Goal: Information Seeking & Learning: Learn about a topic

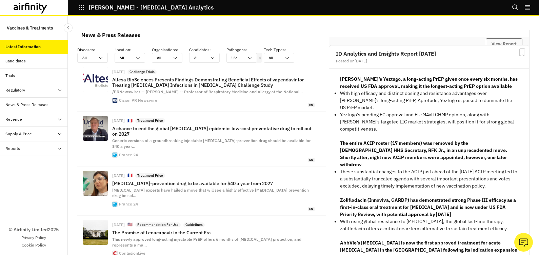
scroll to position [1793, 0]
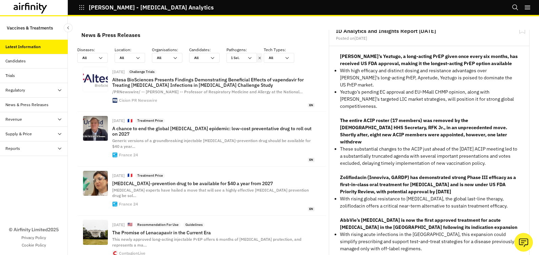
click at [514, 5] on icon "Search" at bounding box center [515, 7] width 7 height 7
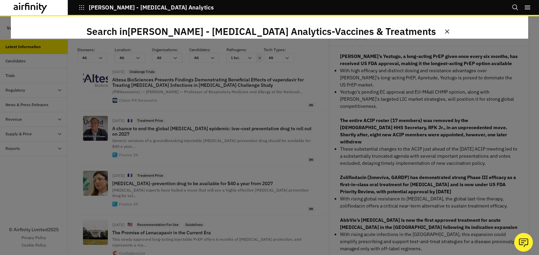
scroll to position [0, 0]
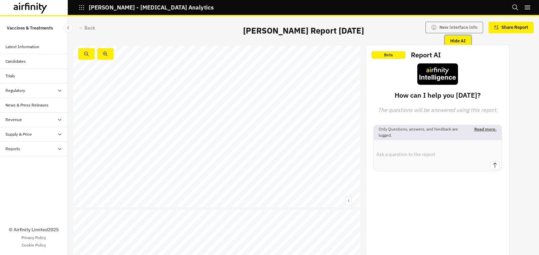
click at [448, 40] on button "Hide AI" at bounding box center [458, 41] width 26 height 12
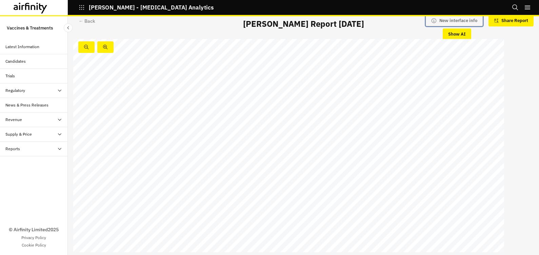
click at [459, 20] on button "New interface info" at bounding box center [455, 21] width 58 height 12
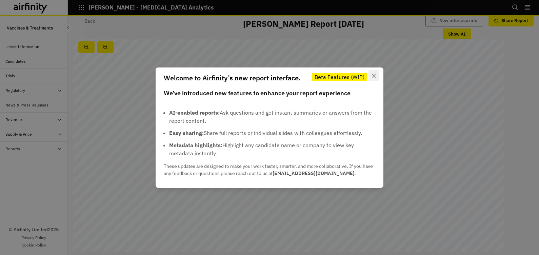
click at [377, 73] on button "Close" at bounding box center [374, 75] width 11 height 11
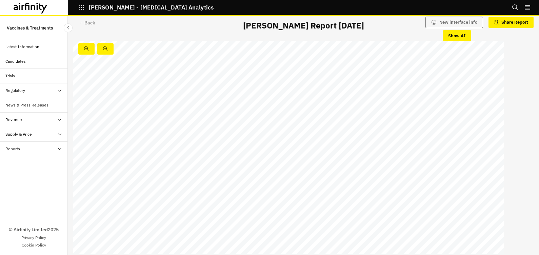
scroll to position [3146, 0]
click at [435, 97] on div "© 2024 Airfinity / Private & Confidential Replicate Bioscience has announced ne…" at bounding box center [288, 200] width 431 height 243
drag, startPoint x: 216, startPoint y: 114, endPoint x: 407, endPoint y: 97, distance: 192.4
click at [407, 97] on span "Excludes candidates with clinical inactivity for the previous" at bounding box center [428, 94] width 118 height 4
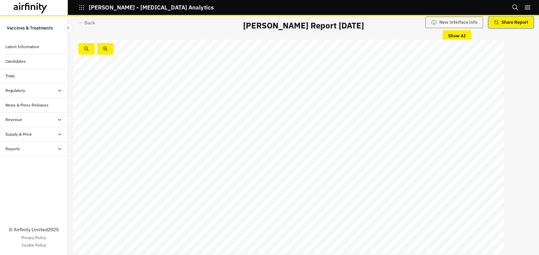
click at [506, 21] on p "Share Report" at bounding box center [515, 22] width 27 height 5
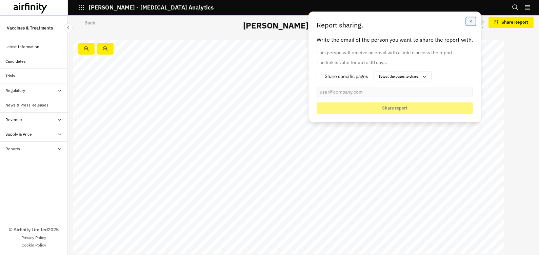
click at [470, 20] on icon "button" at bounding box center [471, 21] width 2 height 2
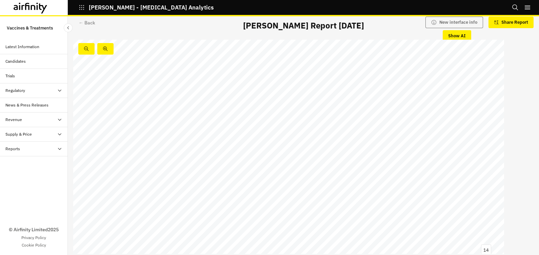
scroll to position [3200, 0]
click at [185, 89] on span "against EBV, with the furthest clinical candidate in phase I/II (EBV gp350" at bounding box center [165, 91] width 162 height 5
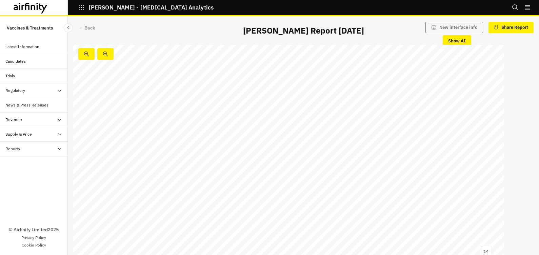
scroll to position [3219, 0]
click at [488, 243] on link at bounding box center [481, 241] width 18 height 4
click at [448, 41] on button "Show AI" at bounding box center [457, 41] width 28 height 12
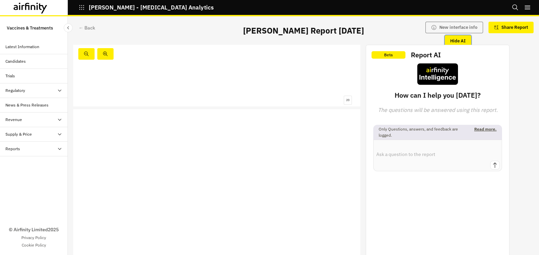
scroll to position [7, 0]
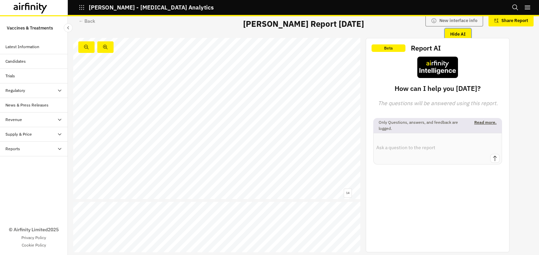
click at [449, 32] on button "Hide AI" at bounding box center [458, 34] width 26 height 12
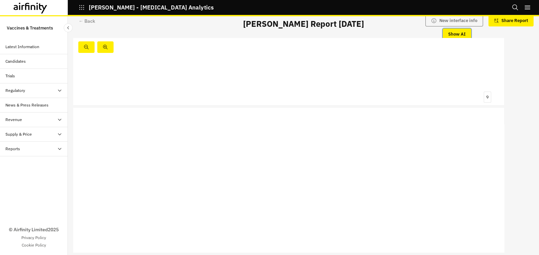
scroll to position [3185, 0]
click at [85, 49] on icon "button" at bounding box center [86, 46] width 5 height 5
click at [112, 45] on button "button" at bounding box center [105, 47] width 16 height 12
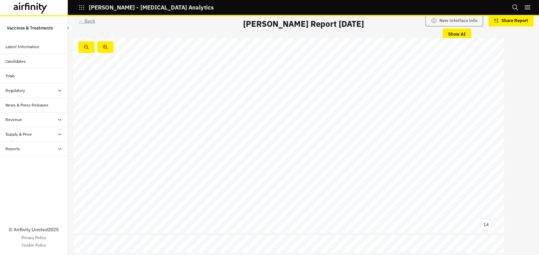
click at [91, 21] on div "← Back" at bounding box center [87, 21] width 17 height 7
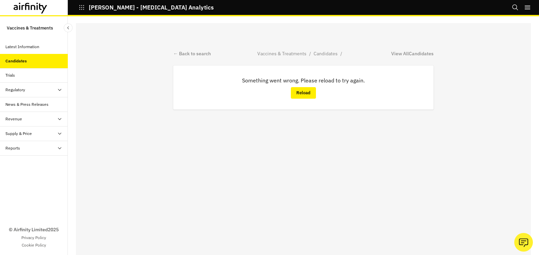
click at [82, 8] on icon "button" at bounding box center [82, 7] width 6 height 6
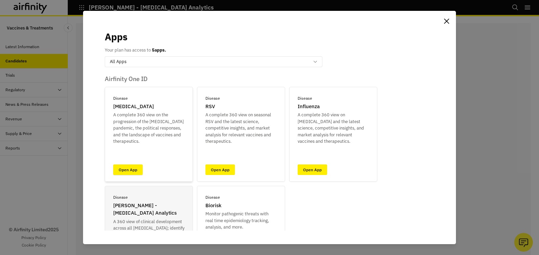
click at [120, 170] on link "Open App" at bounding box center [128, 170] width 30 height 11
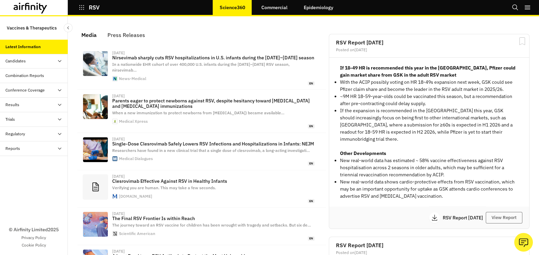
scroll to position [427, 197]
click at [22, 148] on div "Reports" at bounding box center [36, 149] width 62 height 6
click at [20, 163] on div "Reports" at bounding box center [18, 163] width 15 height 6
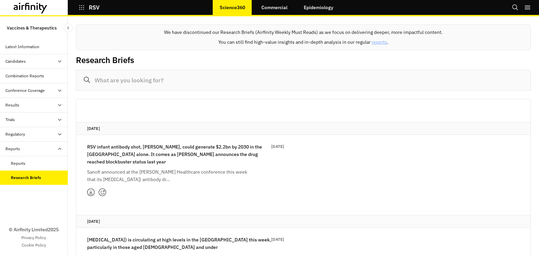
click at [84, 5] on icon "button" at bounding box center [82, 7] width 6 height 6
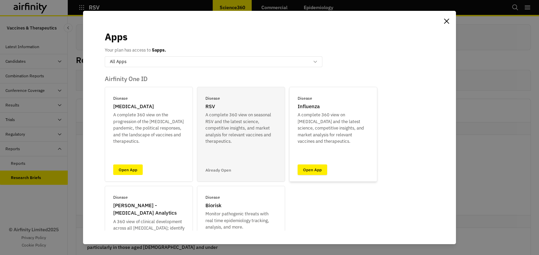
click at [316, 169] on link "Open App" at bounding box center [313, 170] width 30 height 11
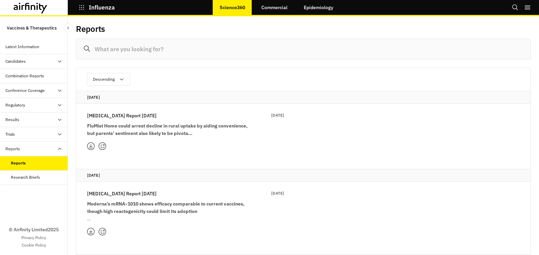
click at [90, 146] on icon at bounding box center [91, 145] width 5 height 5
click at [27, 179] on div "Research Briefs" at bounding box center [25, 177] width 29 height 6
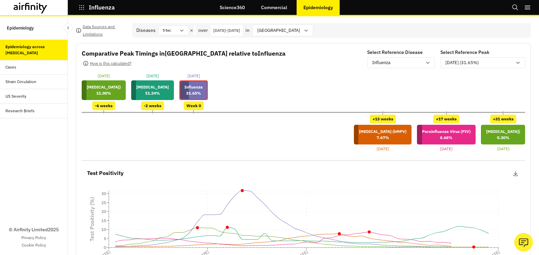
click at [13, 66] on div "Cases" at bounding box center [10, 67] width 11 height 6
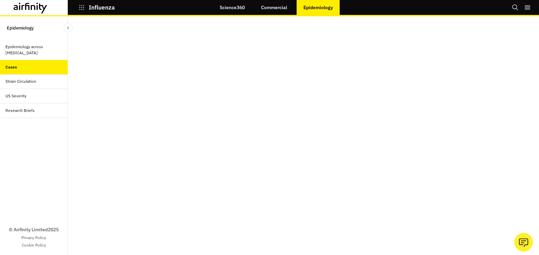
click at [269, 8] on link "Commercial" at bounding box center [274, 7] width 40 height 16
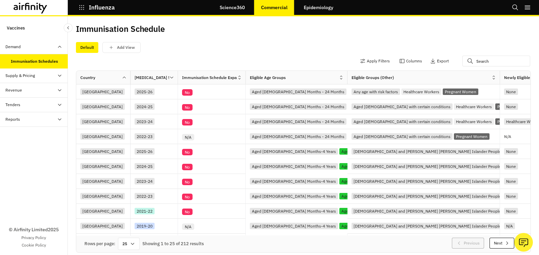
click at [229, 4] on link "Science360" at bounding box center [232, 7] width 39 height 16
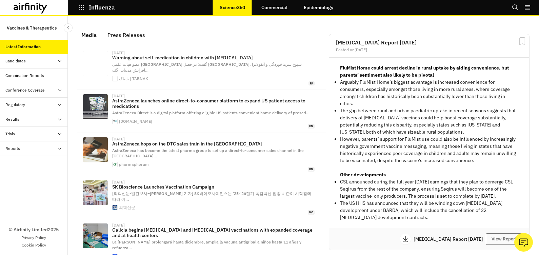
scroll to position [427, 197]
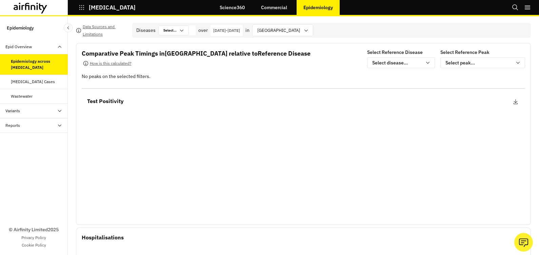
click at [28, 97] on div "Wastewater" at bounding box center [22, 96] width 22 height 6
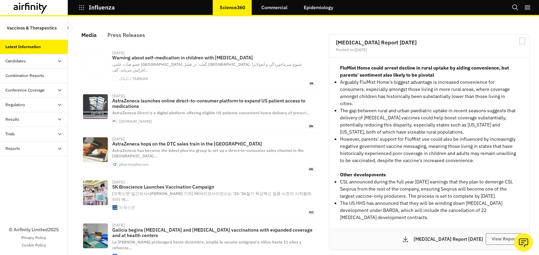
scroll to position [427, 197]
click at [84, 3] on button "Influenza" at bounding box center [97, 8] width 36 height 12
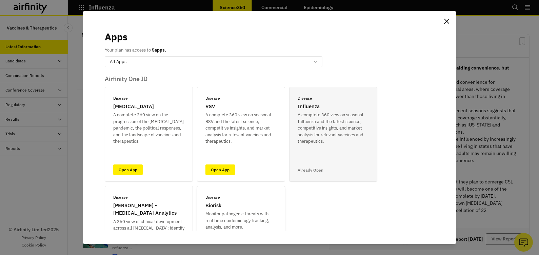
click at [210, 206] on p "Biorisk" at bounding box center [214, 206] width 16 height 8
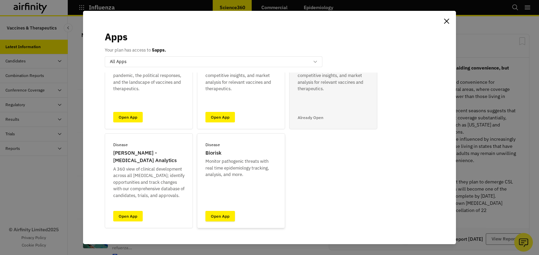
click at [214, 217] on link "Open App" at bounding box center [221, 216] width 30 height 11
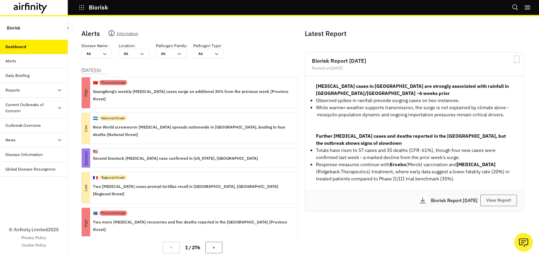
click at [22, 74] on div "Daily Briefing" at bounding box center [17, 76] width 24 height 6
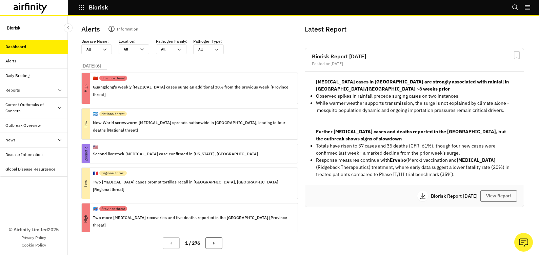
click at [22, 169] on div "Global Disease Resurgence" at bounding box center [30, 169] width 50 height 6
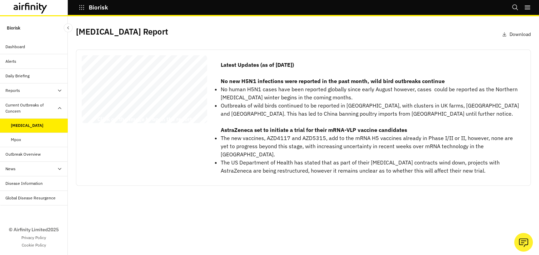
click at [505, 34] on icon at bounding box center [504, 34] width 5 height 5
